Goal: Information Seeking & Learning: Learn about a topic

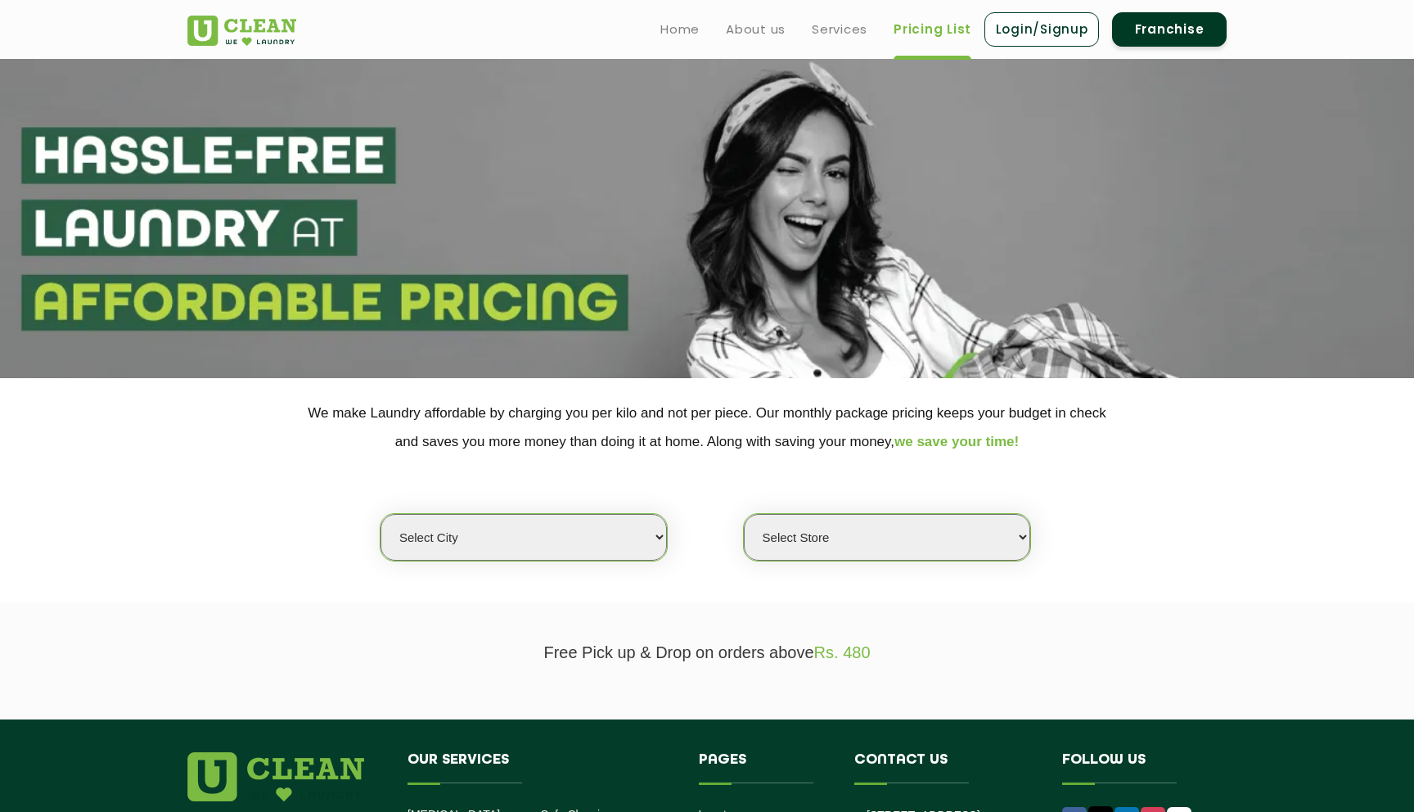
click at [649, 535] on select "Select city [GEOGRAPHIC_DATA] [GEOGRAPHIC_DATA] [GEOGRAPHIC_DATA] [GEOGRAPHIC_D…" at bounding box center [524, 537] width 286 height 47
select select "169"
click at [381, 514] on select "Select city [GEOGRAPHIC_DATA] [GEOGRAPHIC_DATA] [GEOGRAPHIC_DATA] [GEOGRAPHIC_D…" at bounding box center [524, 537] width 286 height 47
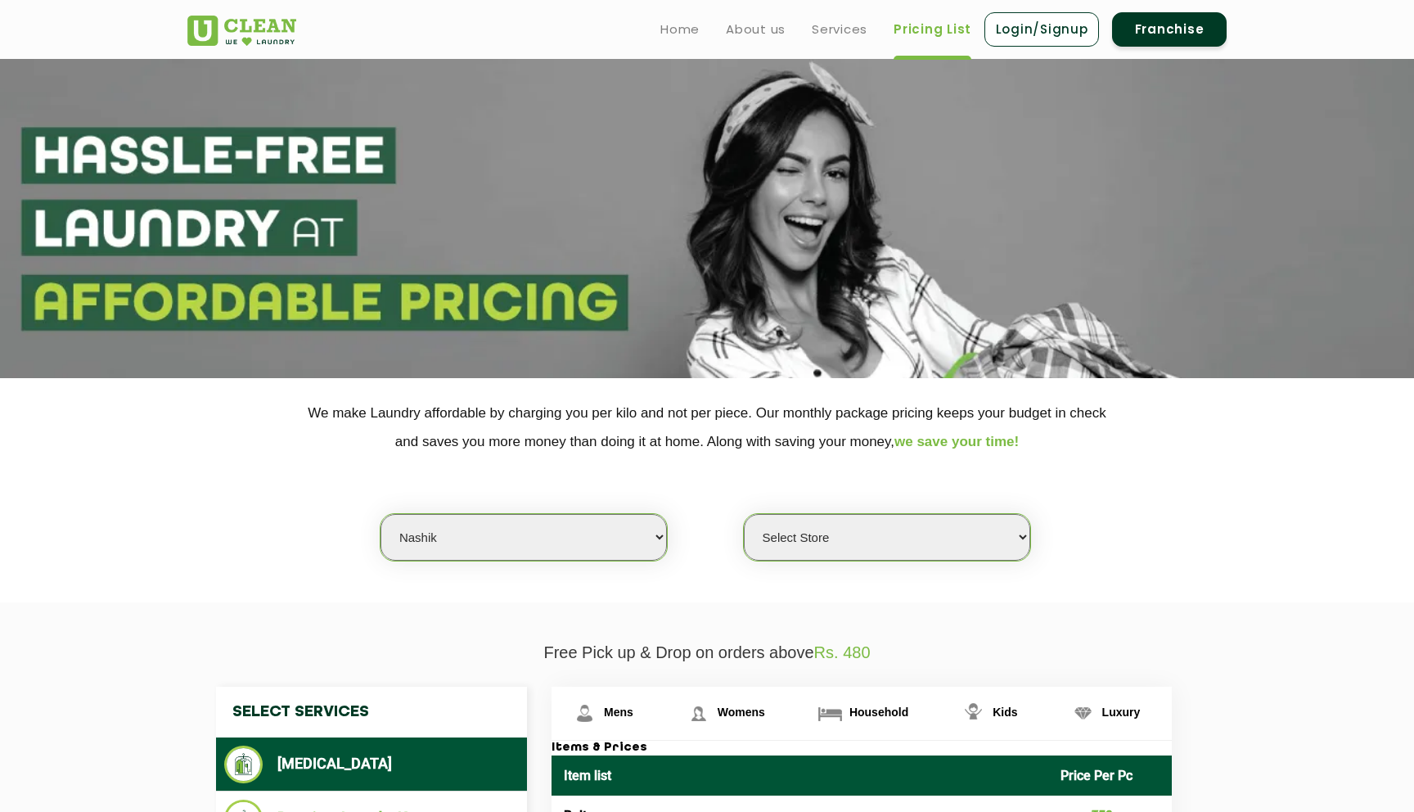
click at [847, 533] on select "Select Store UClean Anandvalli, [GEOGRAPHIC_DATA]" at bounding box center [887, 537] width 286 height 47
select select "564"
click at [744, 514] on select "Select Store UClean Anandvalli, [GEOGRAPHIC_DATA]" at bounding box center [887, 537] width 286 height 47
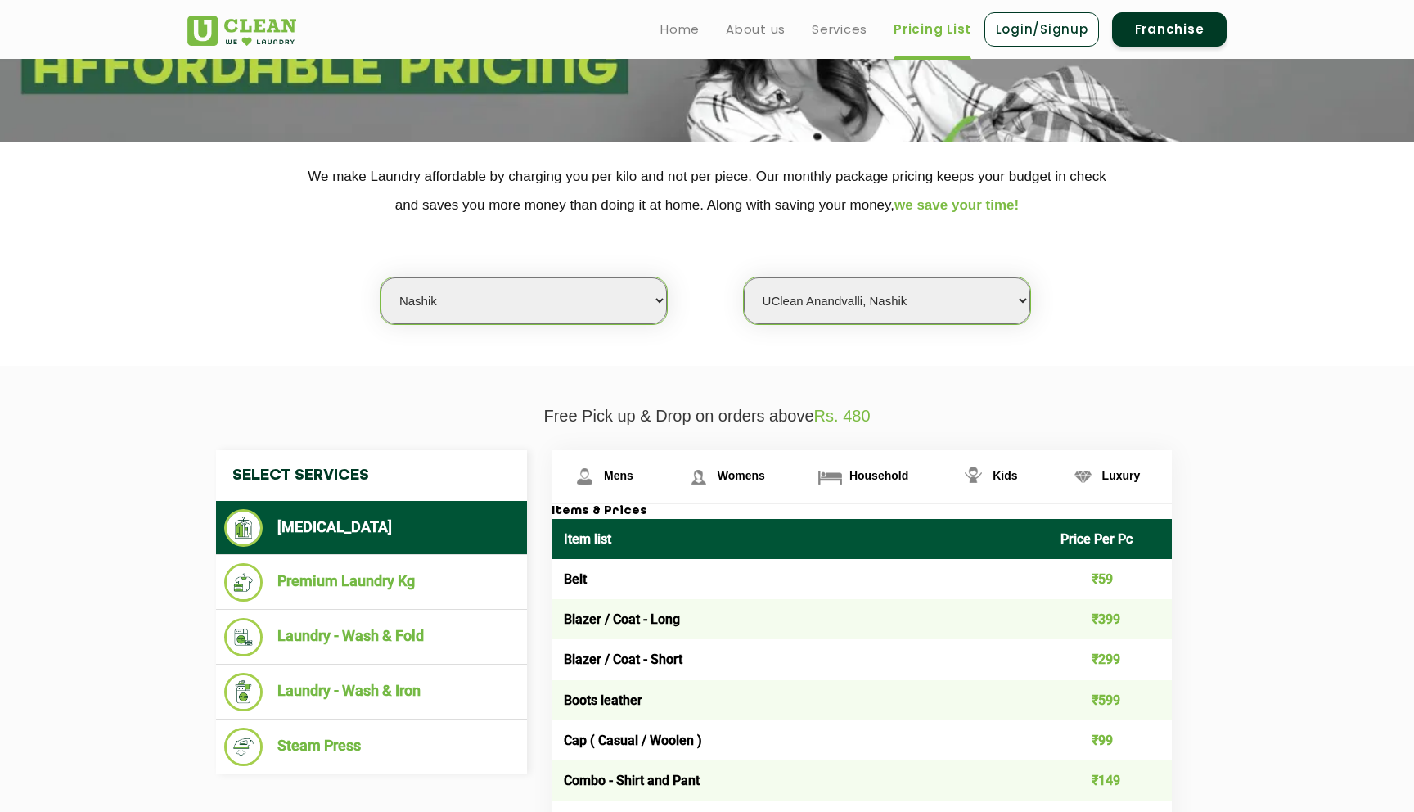
scroll to position [225, 0]
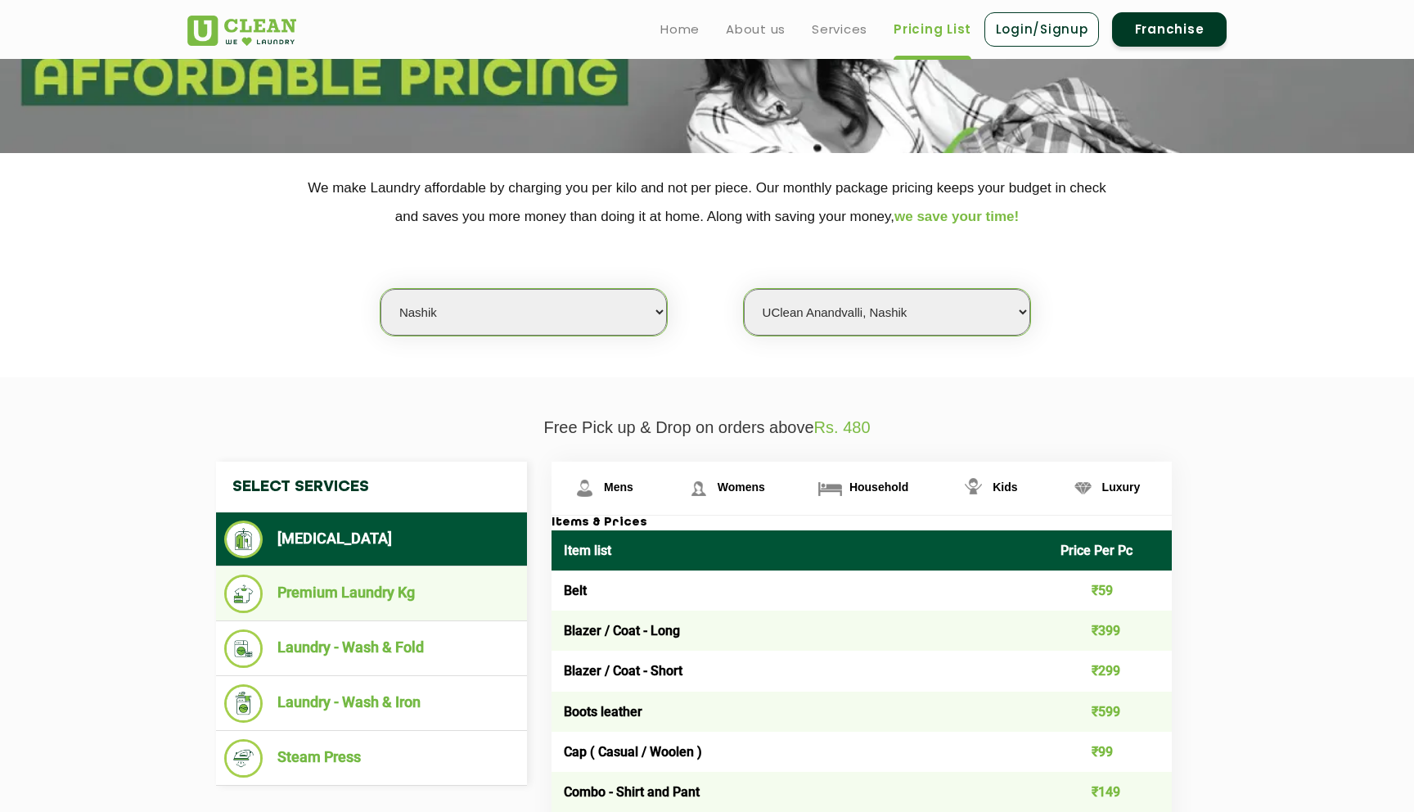
click at [430, 586] on li "Premium Laundry Kg" at bounding box center [371, 594] width 295 height 38
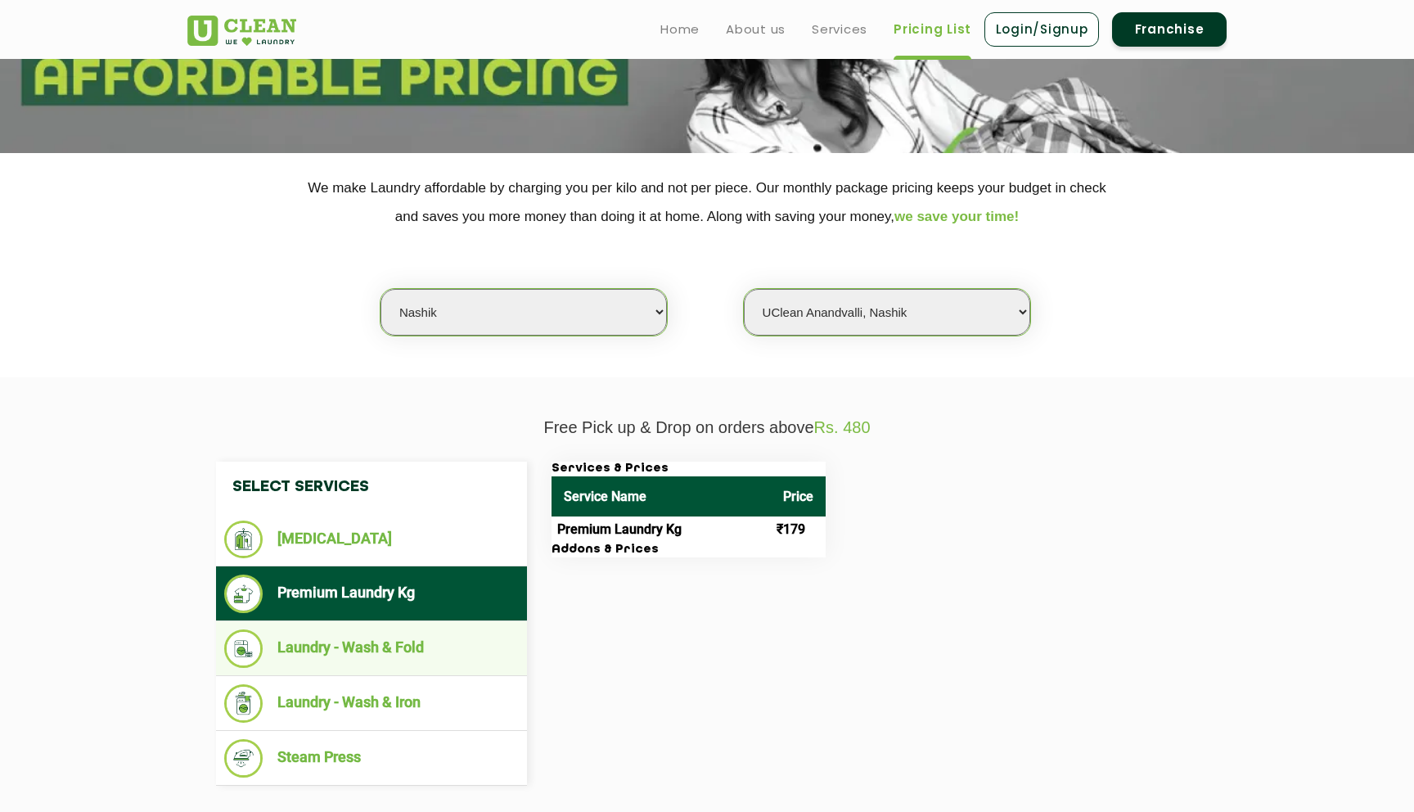
click at [416, 631] on li "Laundry - Wash & Fold" at bounding box center [371, 648] width 295 height 38
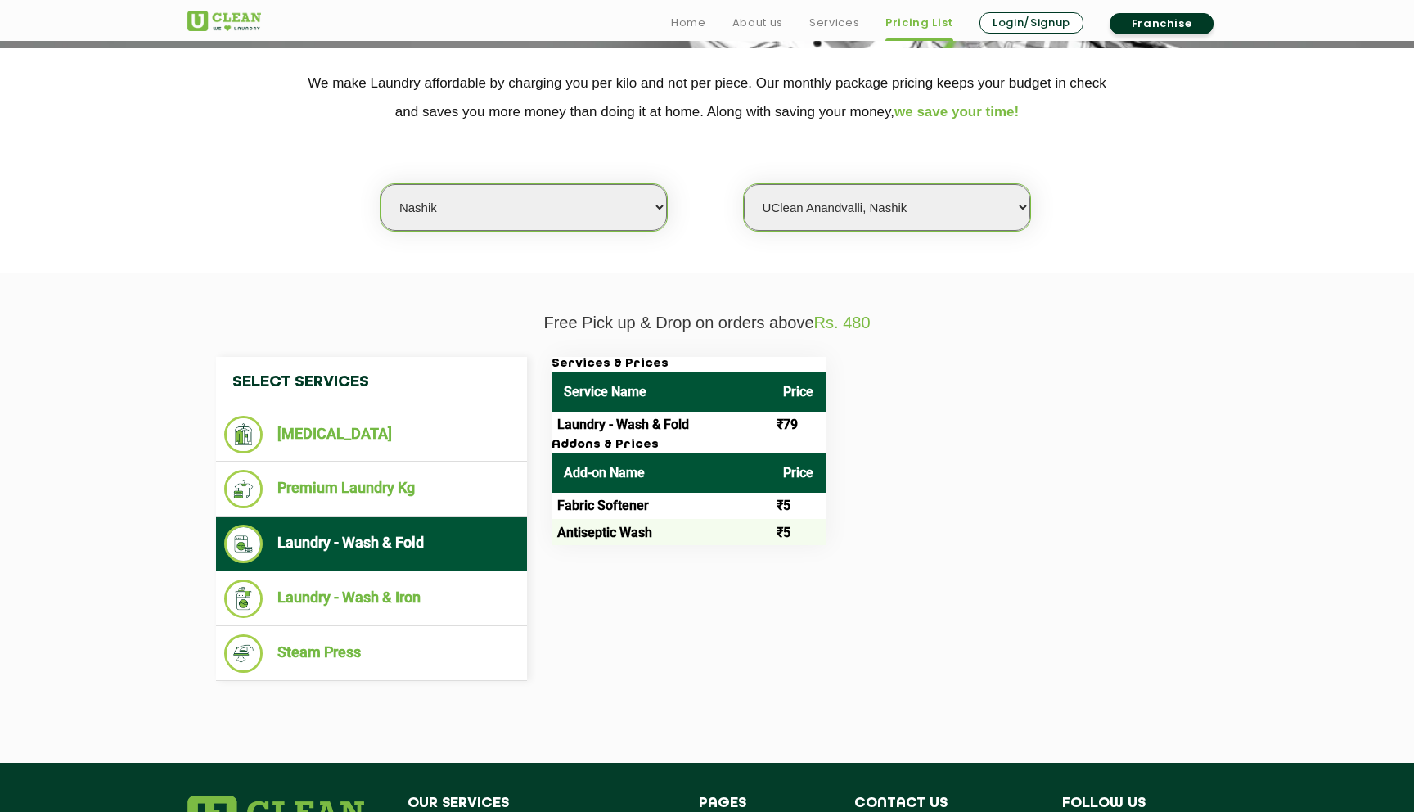
scroll to position [337, 0]
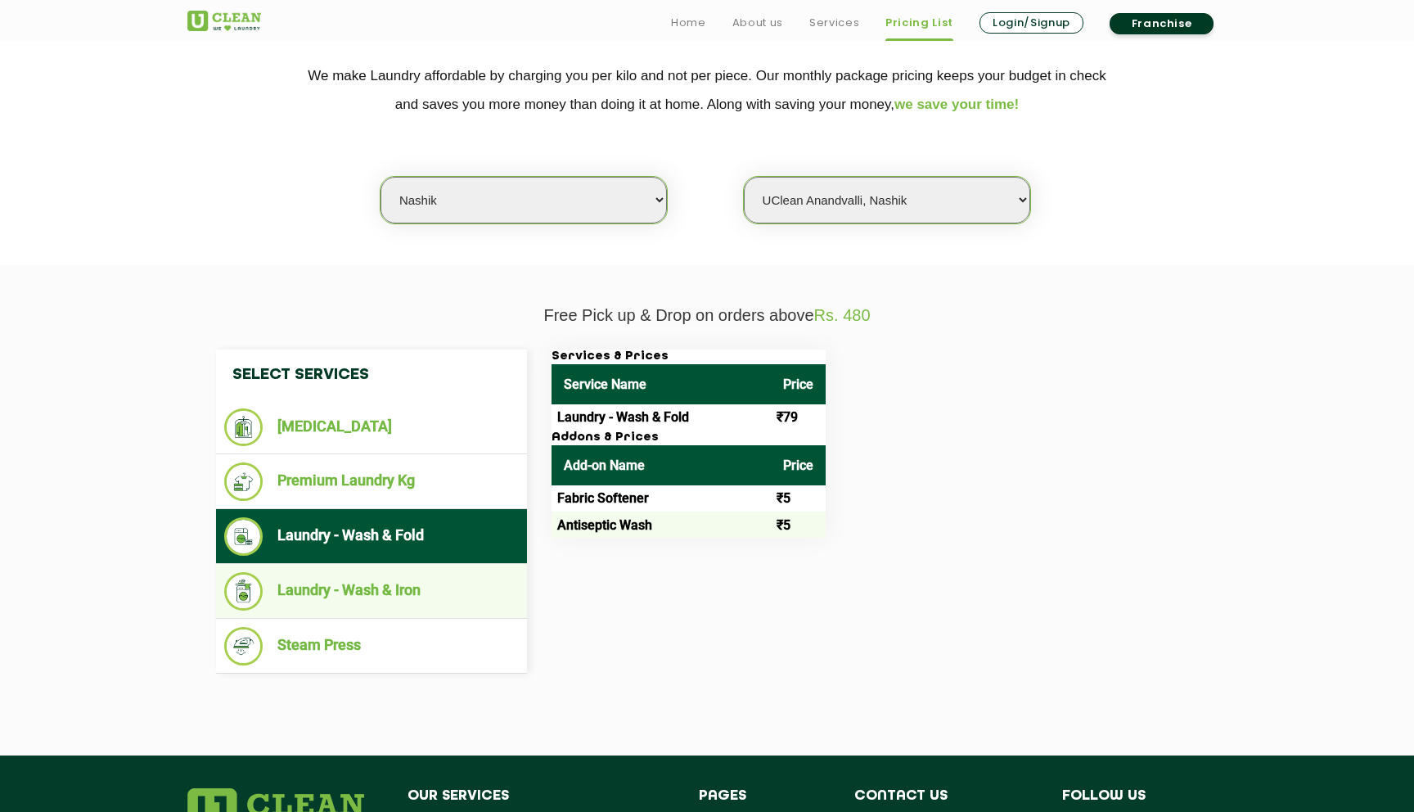
click at [436, 609] on li "Laundry - Wash & Iron" at bounding box center [371, 591] width 295 height 38
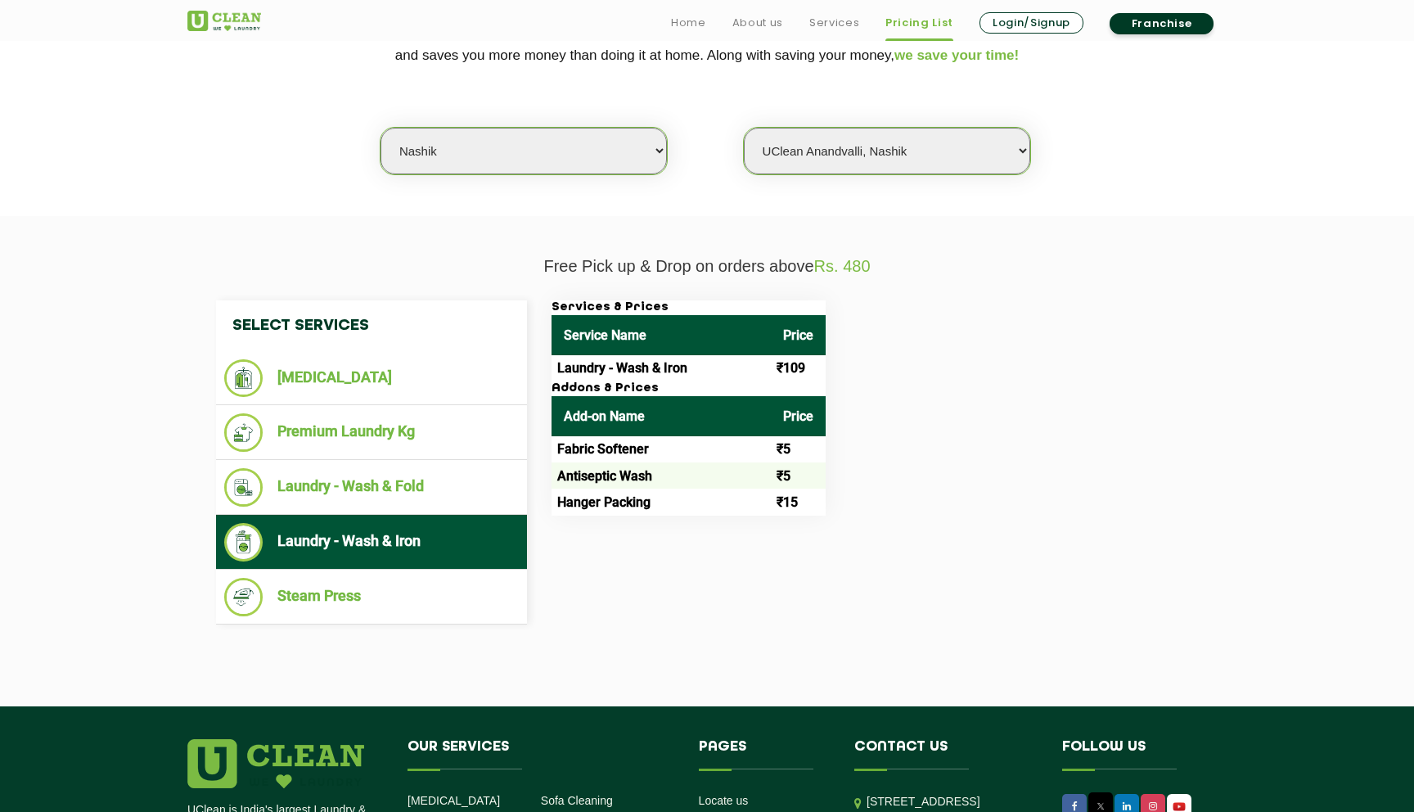
scroll to position [399, 0]
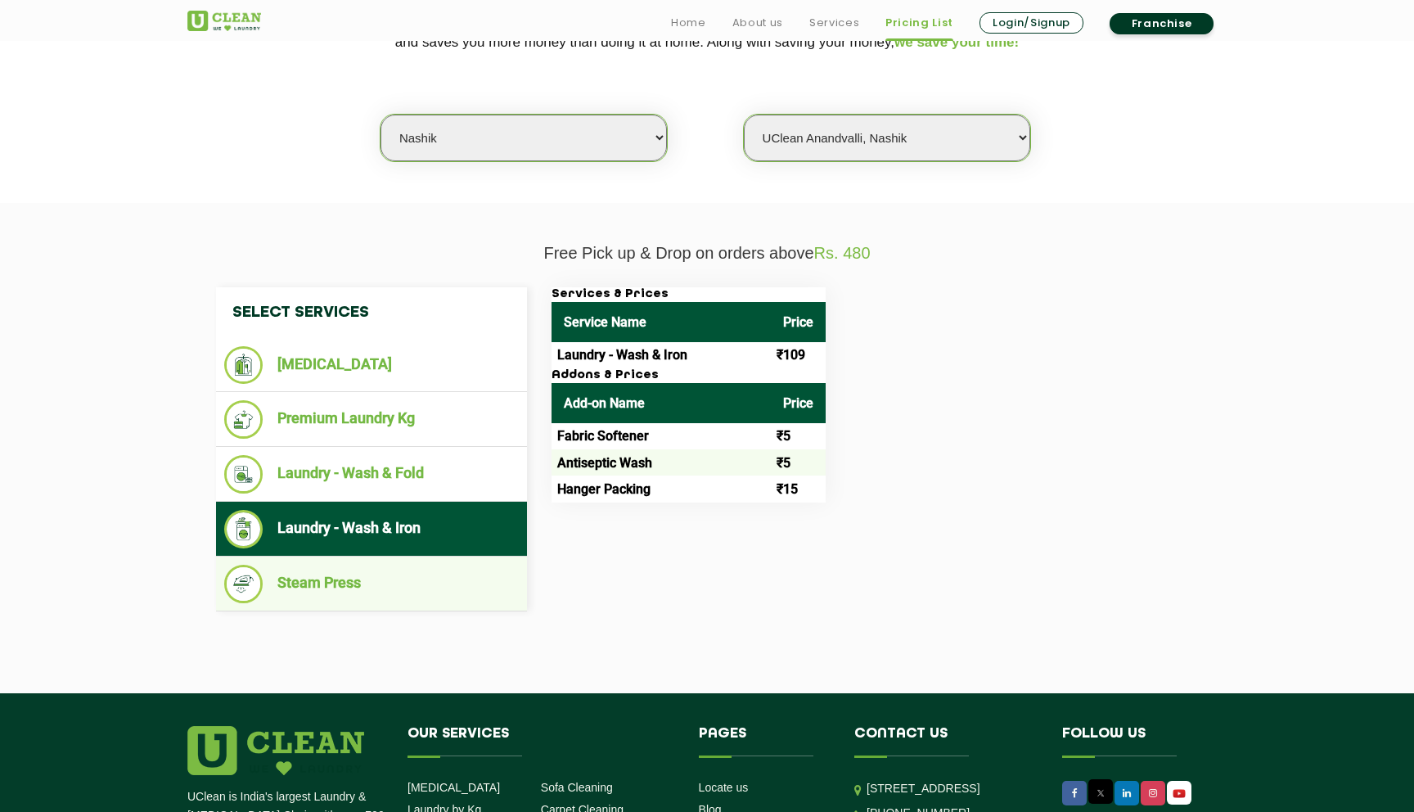
click at [444, 601] on li "Steam Press" at bounding box center [371, 584] width 295 height 38
